Goal: Information Seeking & Learning: Learn about a topic

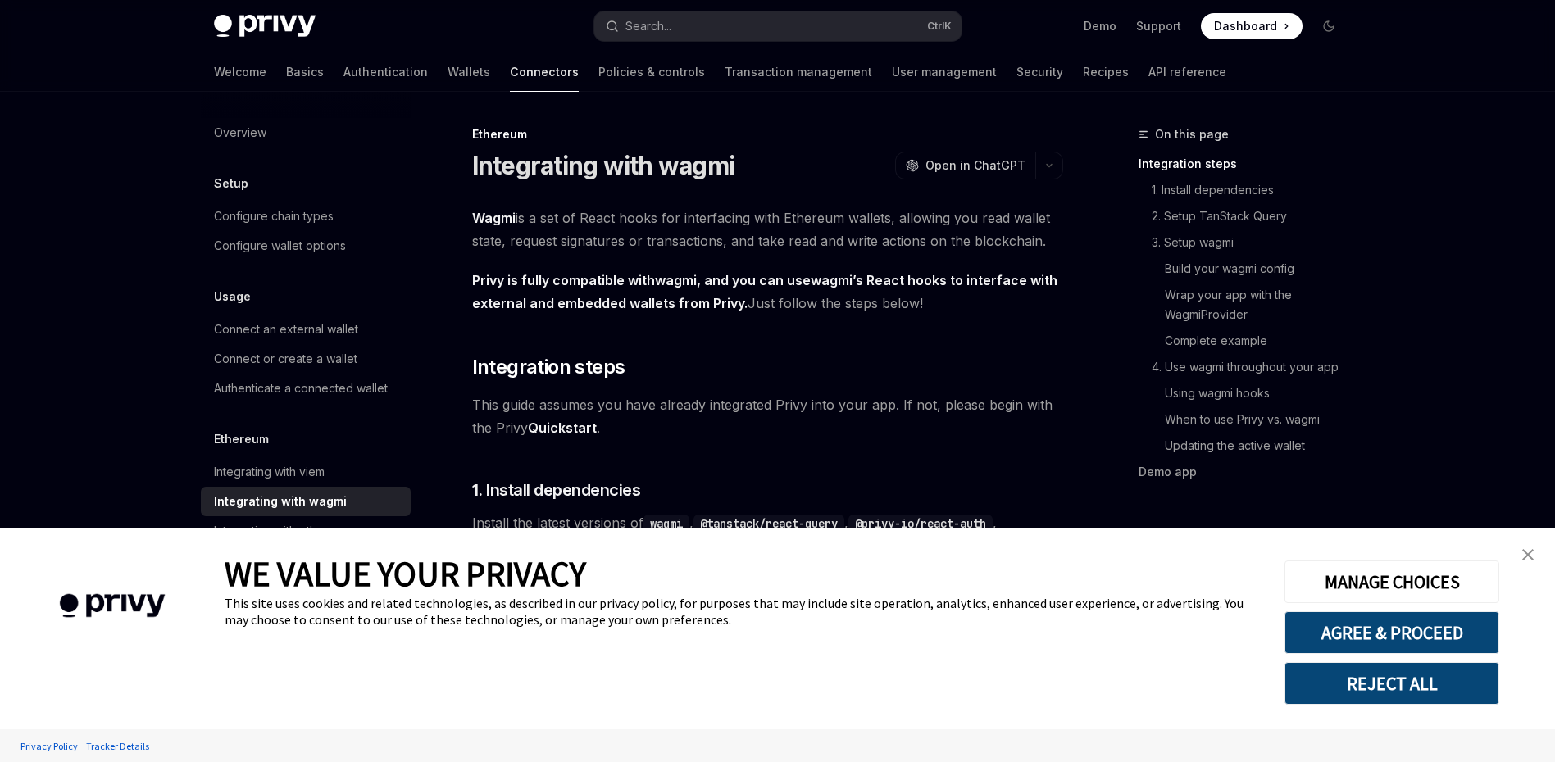
click at [1540, 562] on link "close banner" at bounding box center [1528, 555] width 33 height 33
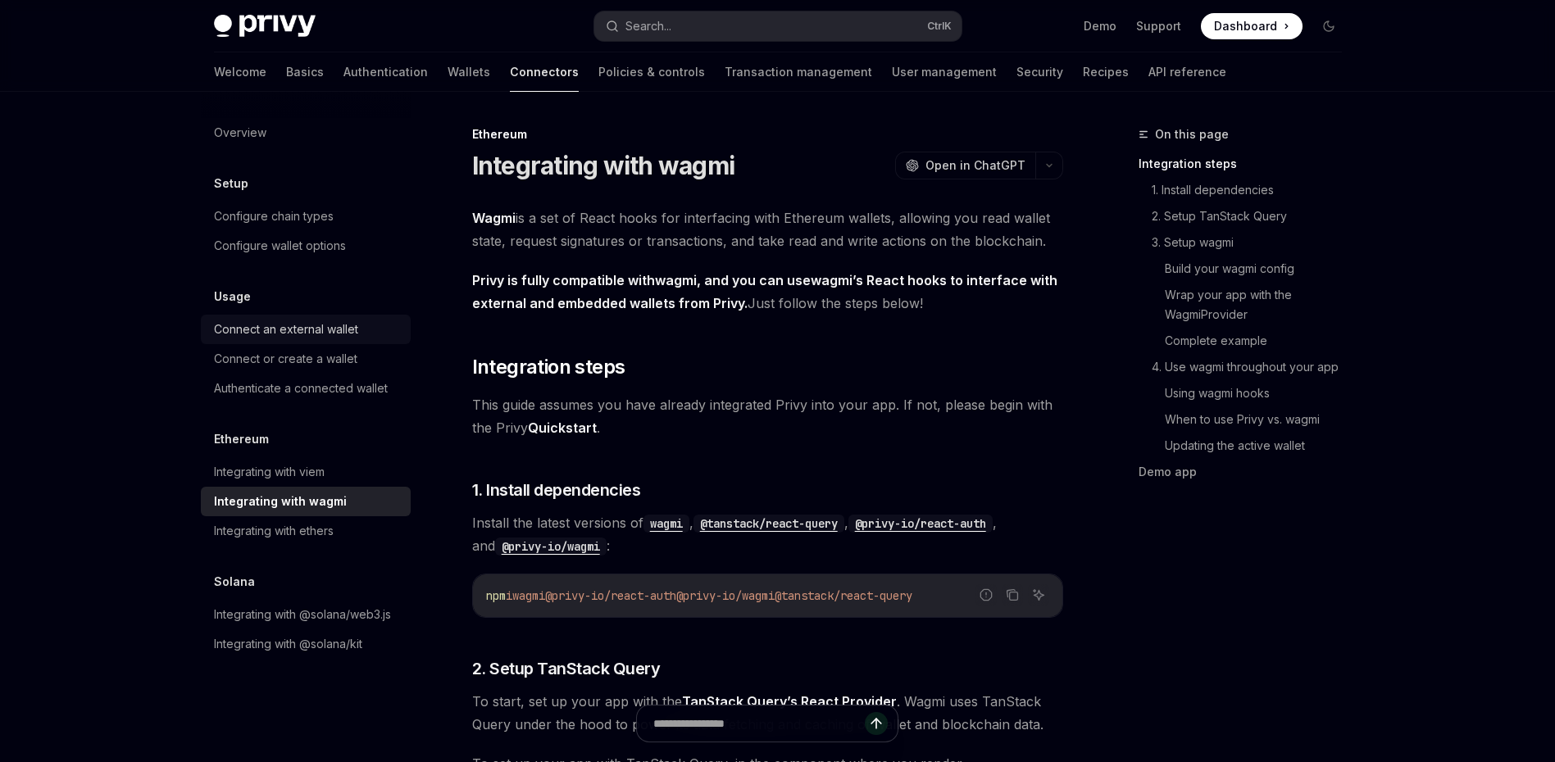
click at [321, 330] on div "Connect an external wallet" at bounding box center [286, 330] width 144 height 20
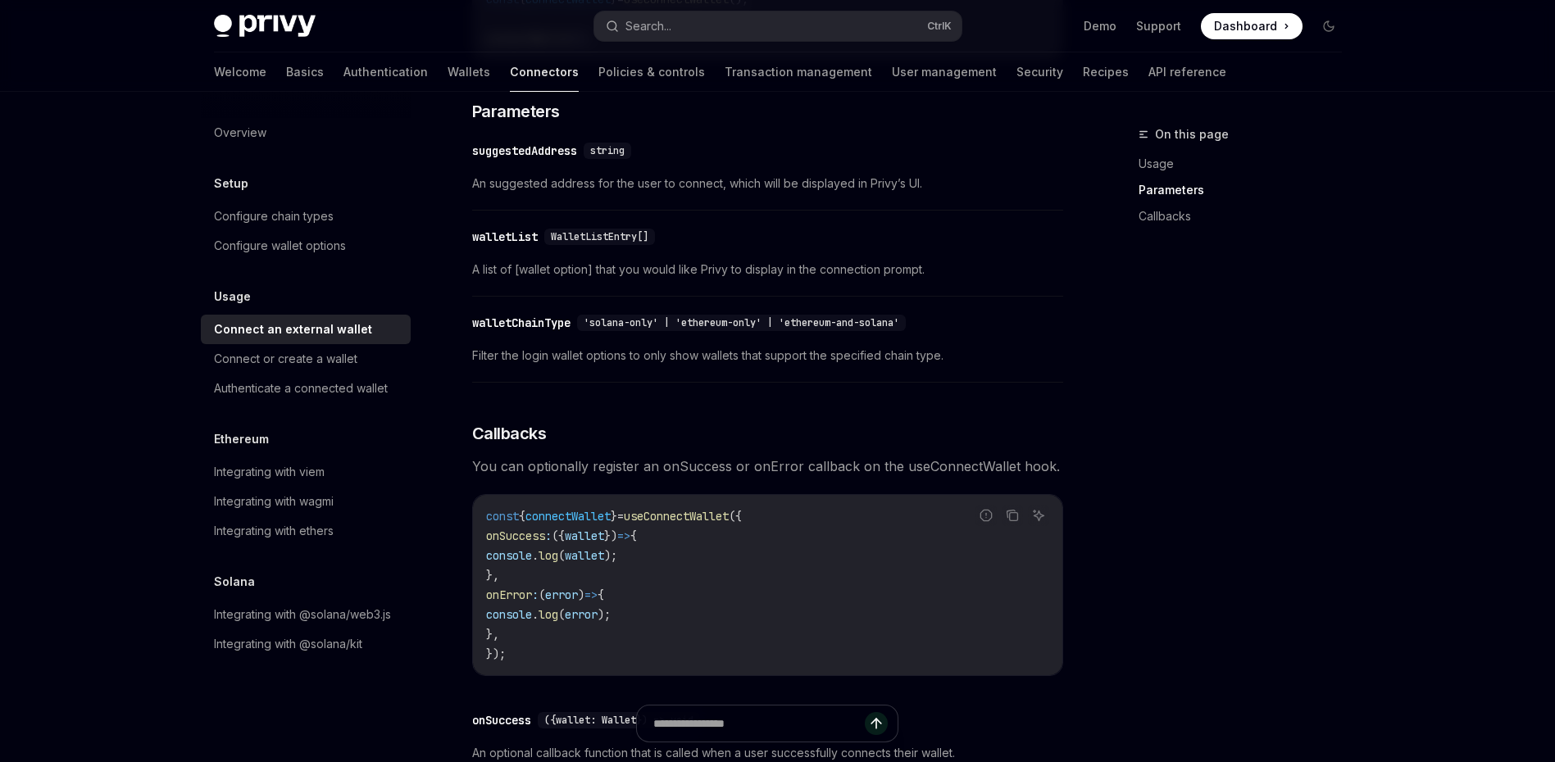
scroll to position [656, 0]
click at [302, 230] on link "Configure chain types" at bounding box center [306, 217] width 210 height 30
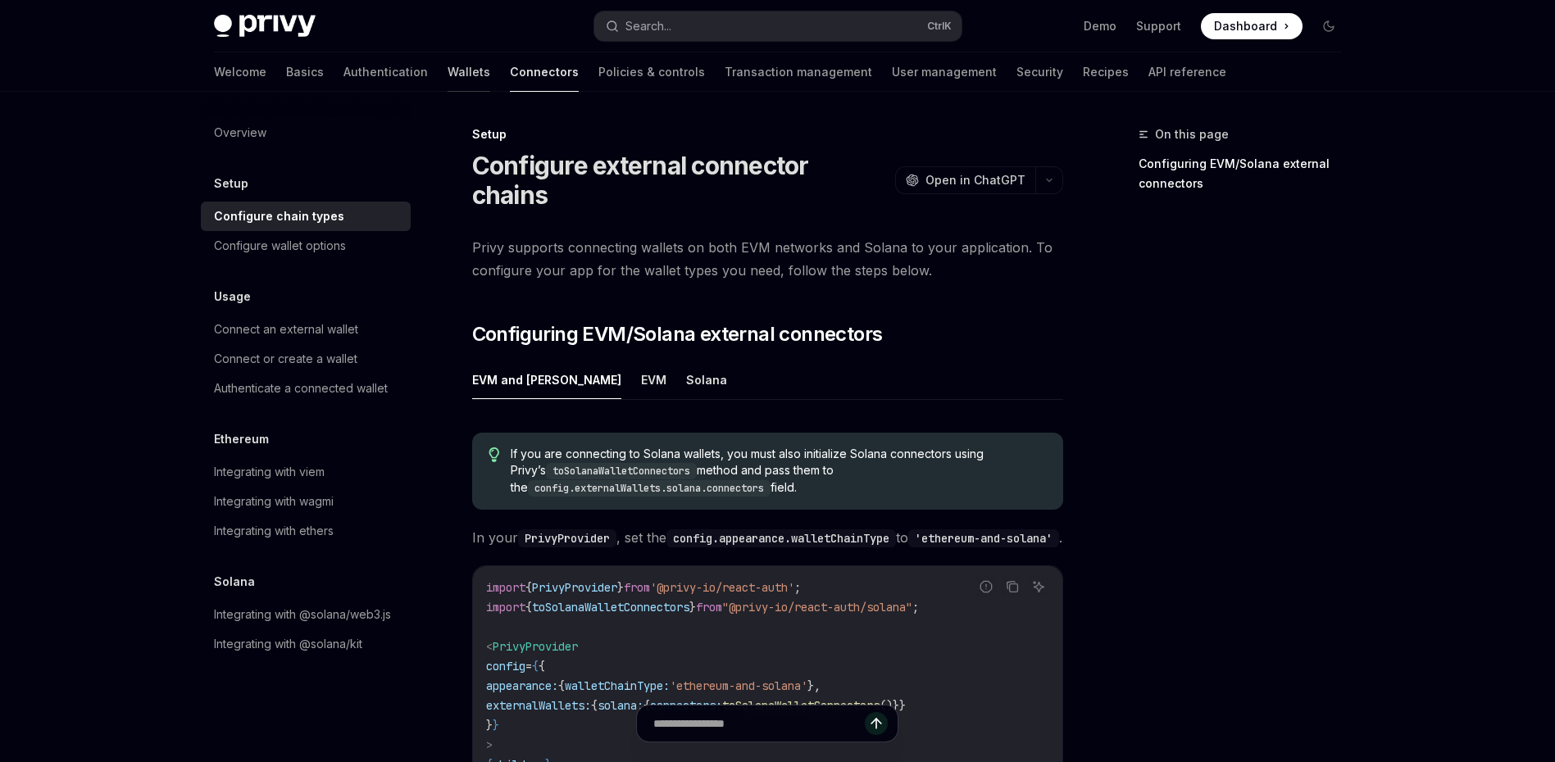
click at [448, 83] on link "Wallets" at bounding box center [469, 71] width 43 height 39
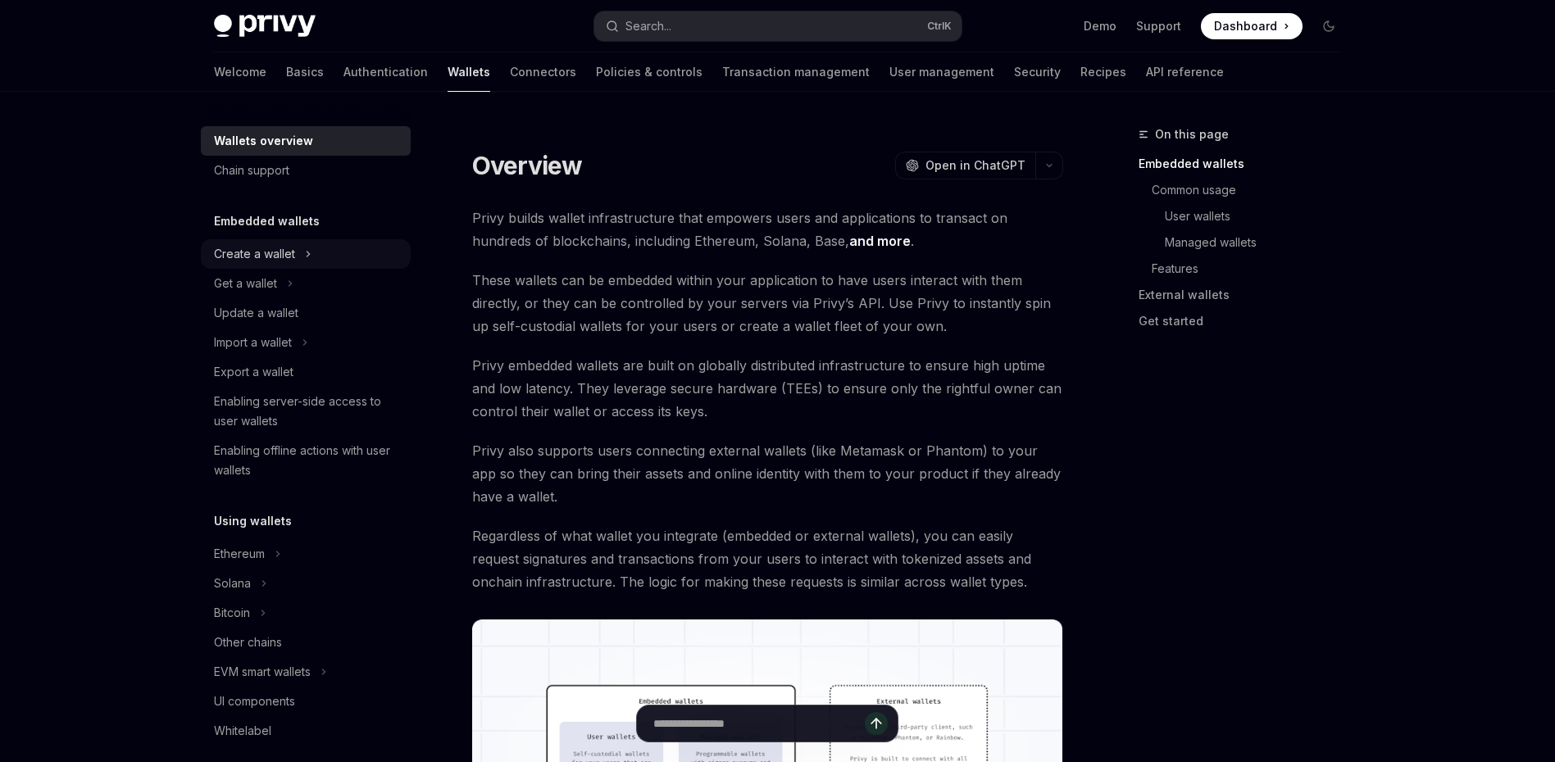
click at [297, 253] on div "Create a wallet" at bounding box center [306, 254] width 210 height 30
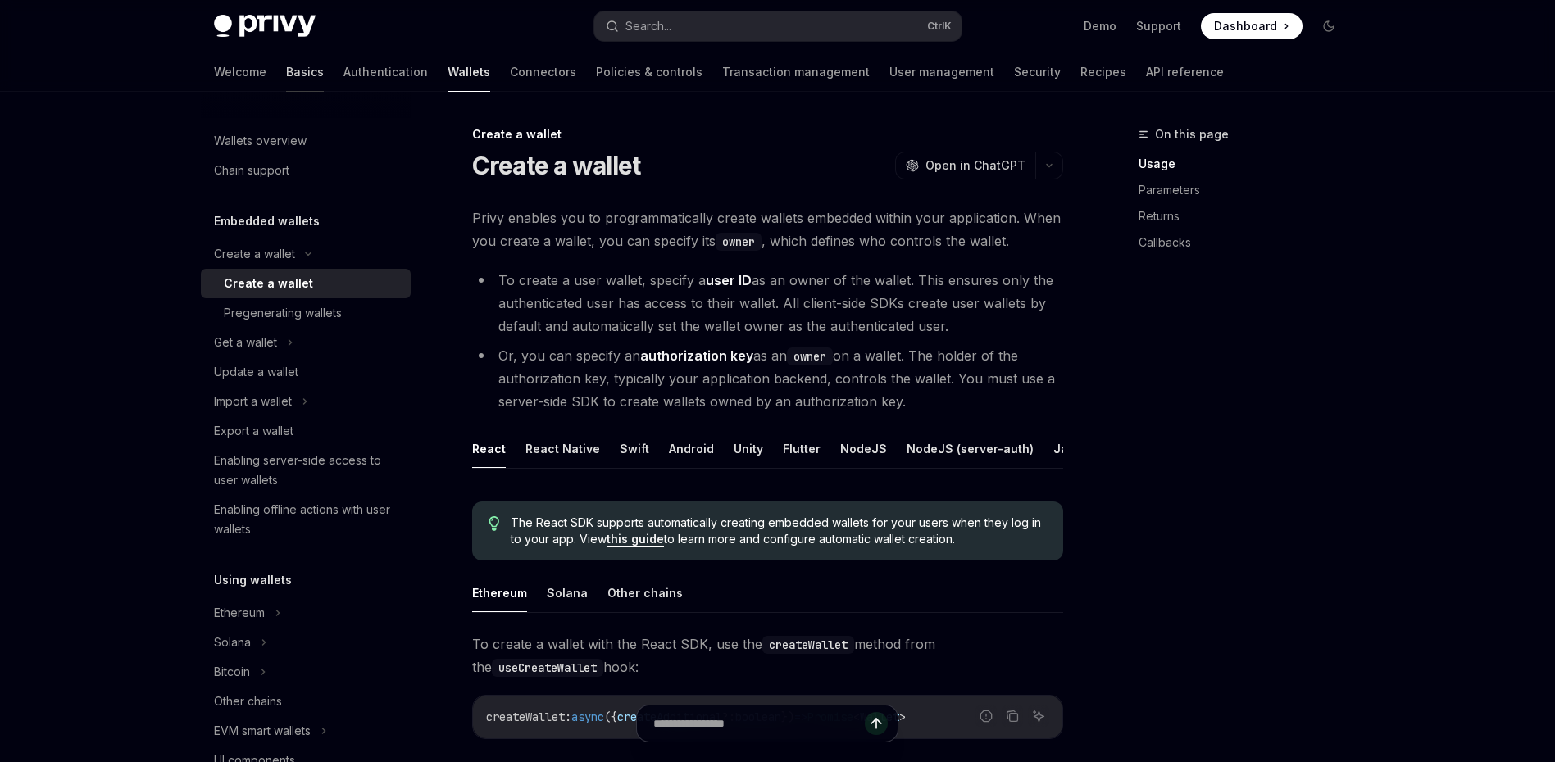
click at [286, 73] on link "Basics" at bounding box center [305, 71] width 38 height 39
type textarea "*"
